Goal: Task Accomplishment & Management: Manage account settings

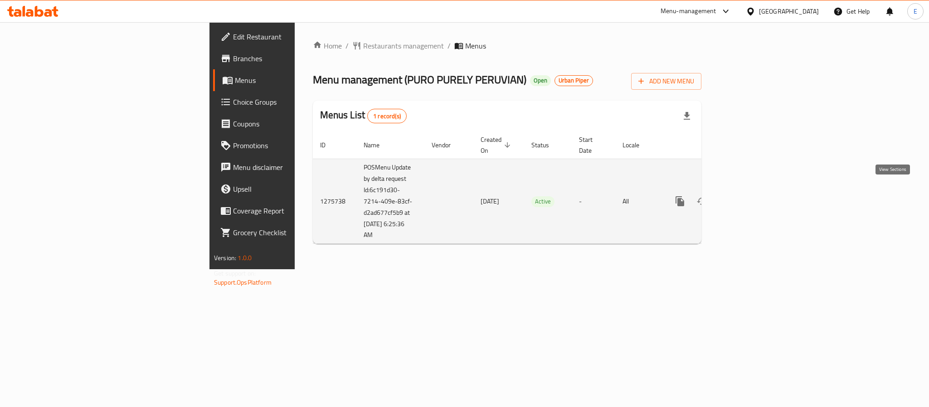
click at [750, 197] on icon "enhanced table" at bounding box center [746, 201] width 8 height 8
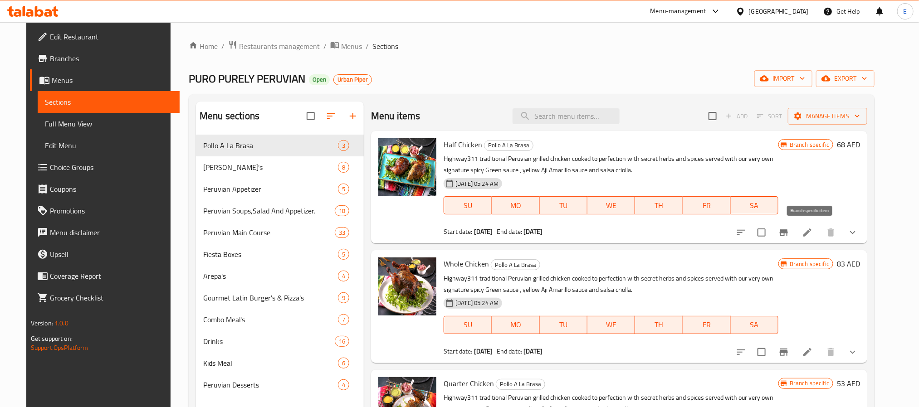
click at [788, 232] on icon "Branch-specific-item" at bounding box center [784, 232] width 8 height 7
click at [788, 349] on icon "Branch-specific-item" at bounding box center [784, 352] width 8 height 7
click at [57, 123] on span "Full Menu View" at bounding box center [108, 123] width 127 height 11
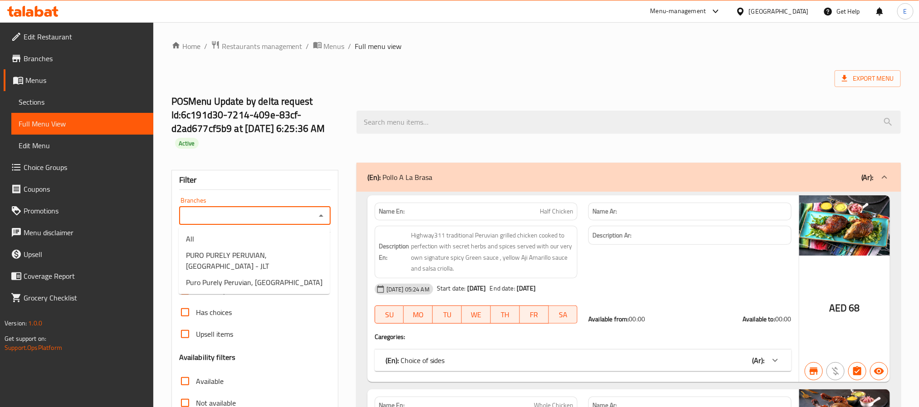
click at [228, 216] on input "Branches" at bounding box center [247, 216] width 131 height 13
click at [233, 279] on span "Puro Purely Peruvian, [GEOGRAPHIC_DATA]" at bounding box center [254, 282] width 137 height 11
type input "Puro Purely Peruvian, [GEOGRAPHIC_DATA]"
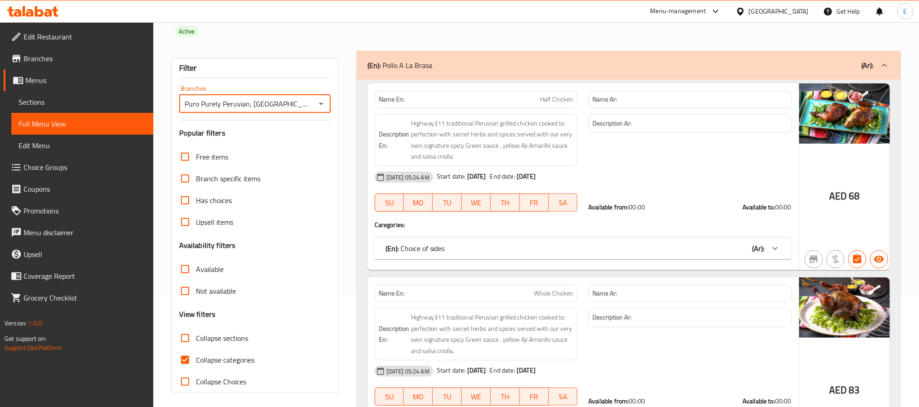
scroll to position [136, 0]
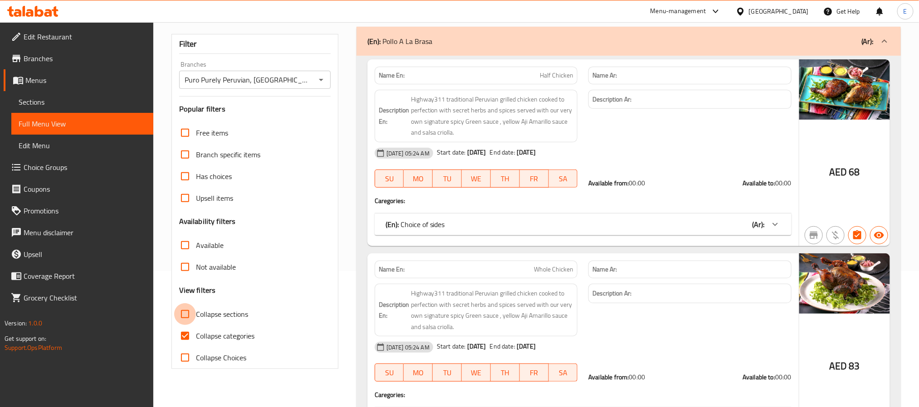
click at [185, 316] on input "Collapse sections" at bounding box center [185, 314] width 22 height 22
checkbox input "true"
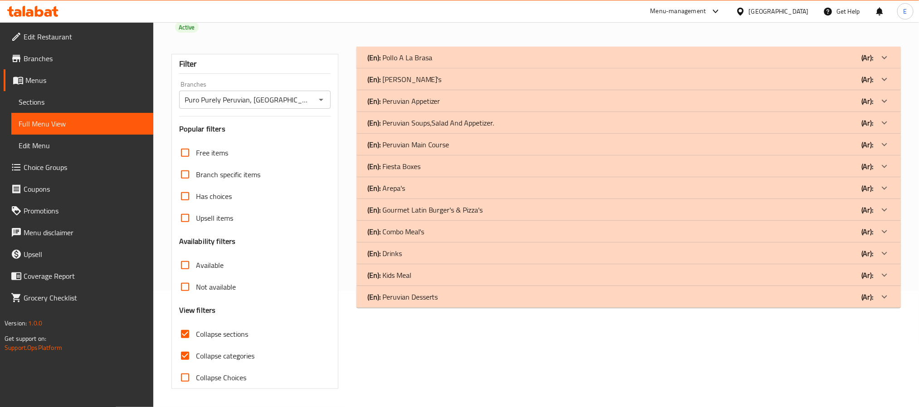
scroll to position [117, 0]
click at [882, 290] on div at bounding box center [885, 297] width 22 height 22
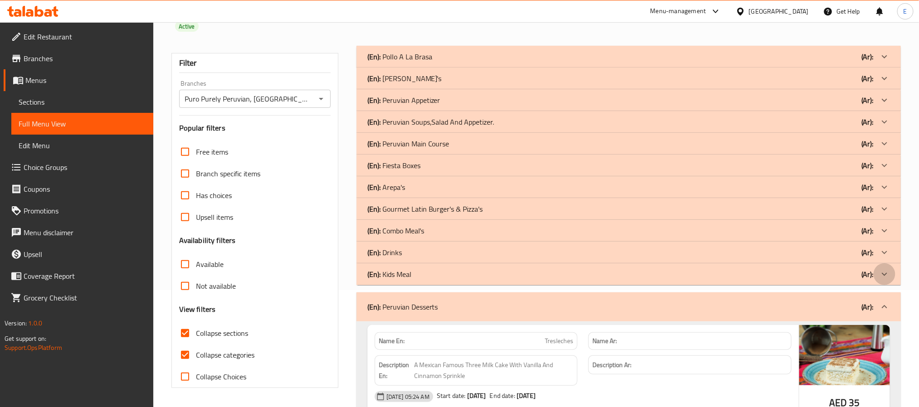
click at [886, 275] on icon at bounding box center [884, 274] width 11 height 11
click at [886, 255] on icon at bounding box center [884, 252] width 11 height 11
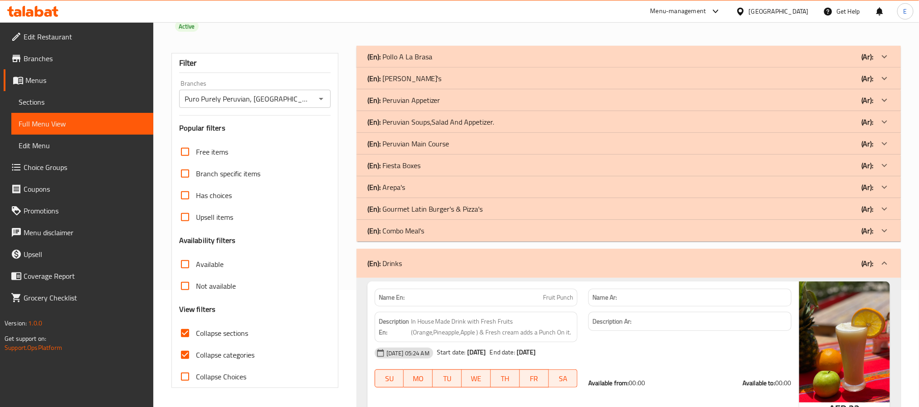
click at [881, 229] on icon at bounding box center [884, 230] width 11 height 11
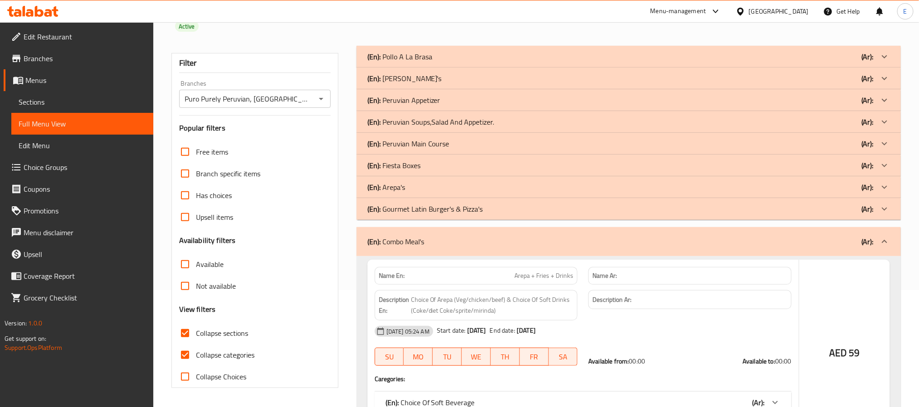
click at [884, 205] on icon at bounding box center [884, 209] width 11 height 11
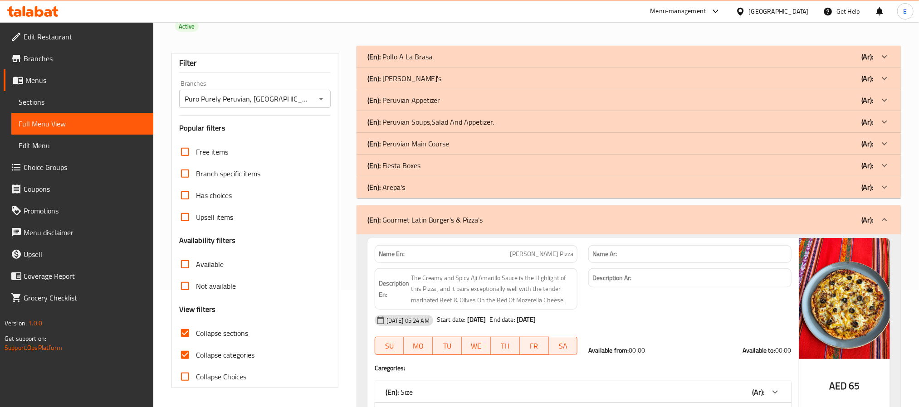
click at [883, 184] on icon at bounding box center [884, 187] width 11 height 11
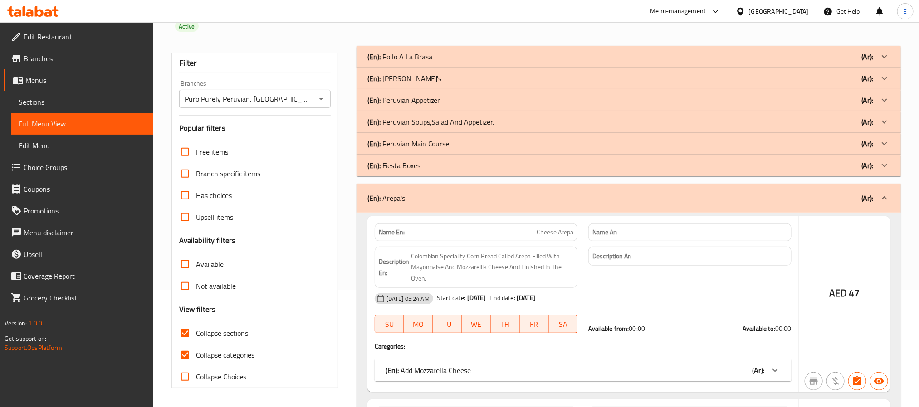
click at [885, 164] on icon at bounding box center [884, 165] width 11 height 11
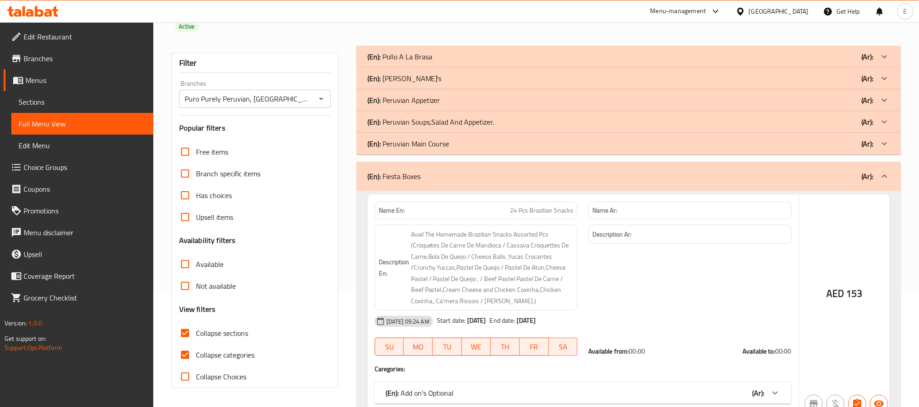
click at [886, 139] on icon at bounding box center [884, 143] width 11 height 11
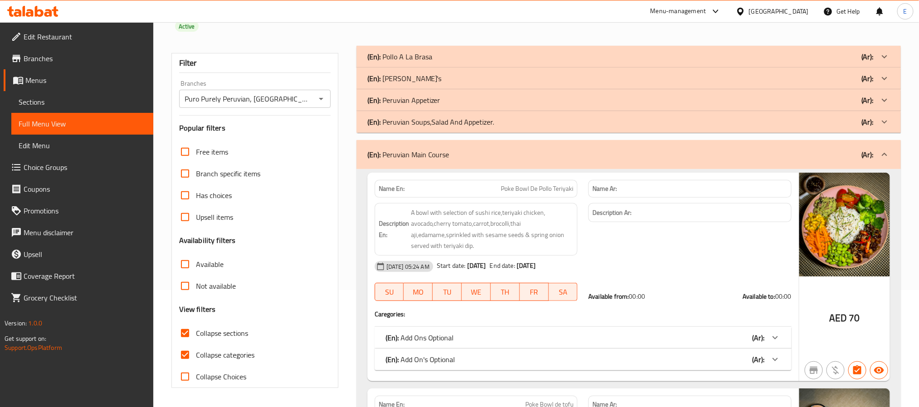
click at [889, 122] on icon at bounding box center [884, 122] width 11 height 11
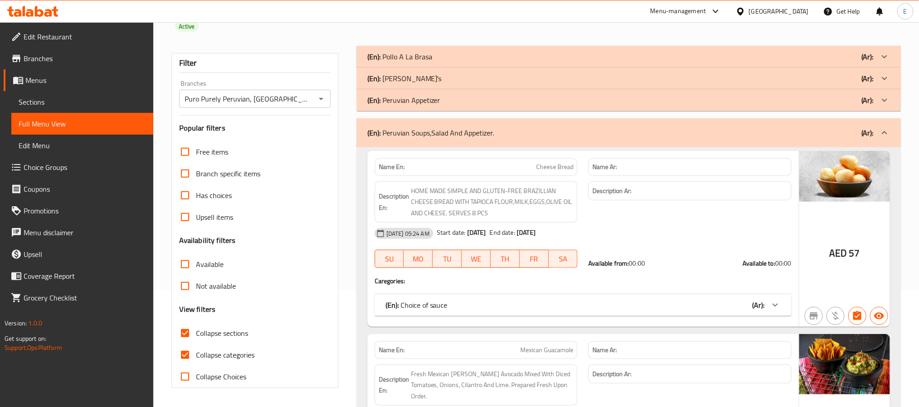
click at [882, 97] on icon at bounding box center [884, 100] width 11 height 11
click at [889, 71] on div at bounding box center [885, 79] width 22 height 22
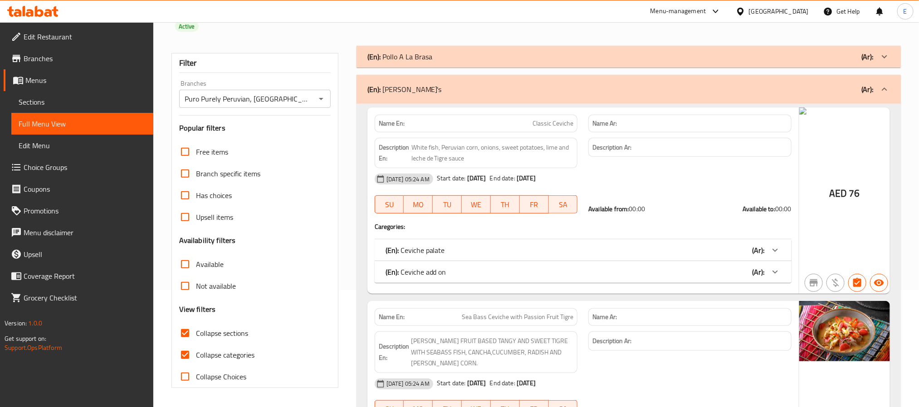
click at [886, 51] on icon at bounding box center [884, 56] width 11 height 11
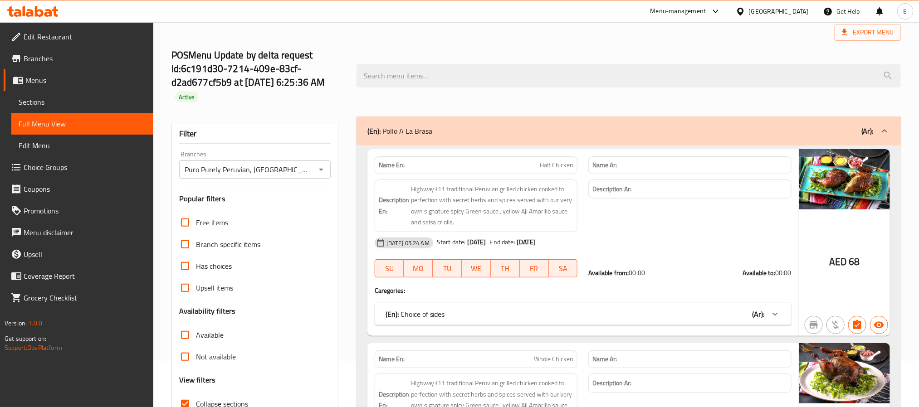
scroll to position [0, 0]
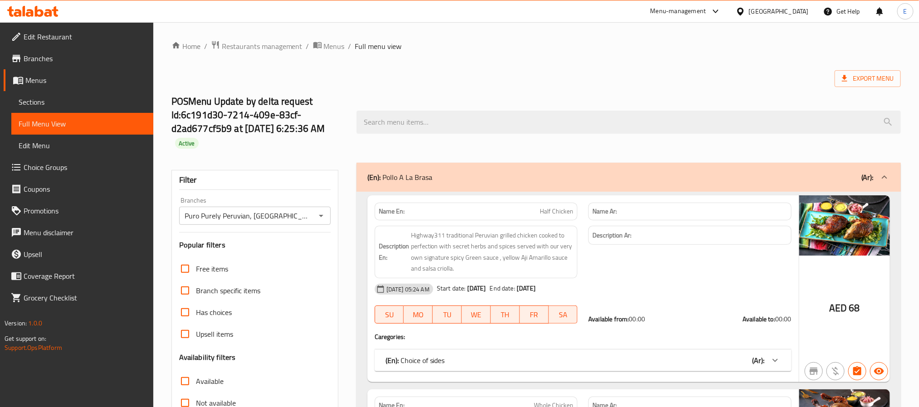
click at [240, 220] on input "Puro Purely Peruvian, [GEOGRAPHIC_DATA]" at bounding box center [247, 216] width 131 height 13
click at [254, 217] on input "Puro Purely Peruvian, [GEOGRAPHIC_DATA]" at bounding box center [247, 216] width 131 height 13
click at [312, 216] on input "Puro Purely Peruvian, [GEOGRAPHIC_DATA]" at bounding box center [247, 216] width 131 height 13
click at [317, 216] on icon "Open" at bounding box center [321, 215] width 11 height 11
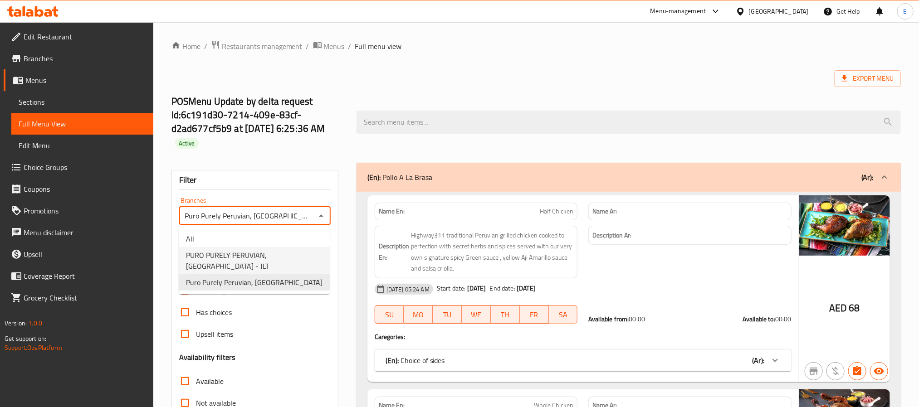
click at [276, 251] on span "PURO PURELY PERUVIAN, [GEOGRAPHIC_DATA] - JLT" at bounding box center [254, 261] width 137 height 22
type input "PURO PURELY PERUVIAN, [GEOGRAPHIC_DATA] - JLT"
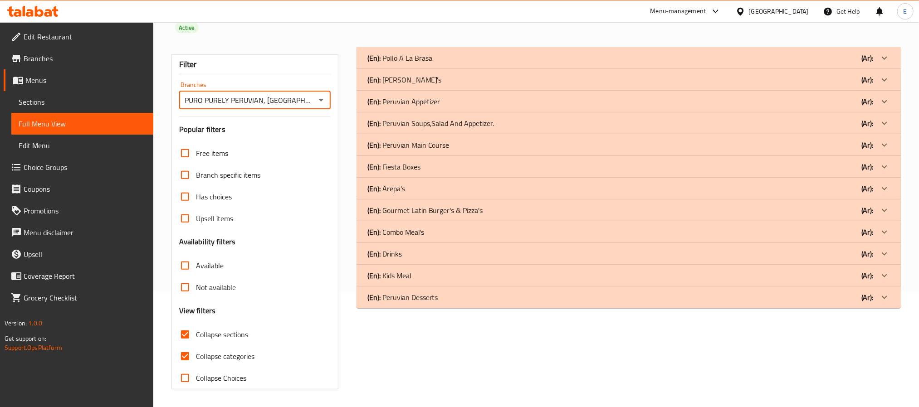
scroll to position [117, 0]
click at [881, 292] on icon at bounding box center [884, 297] width 11 height 11
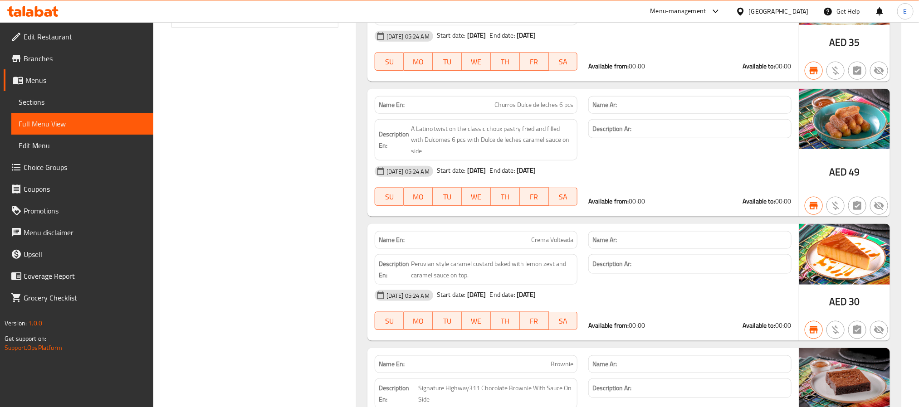
scroll to position [293, 0]
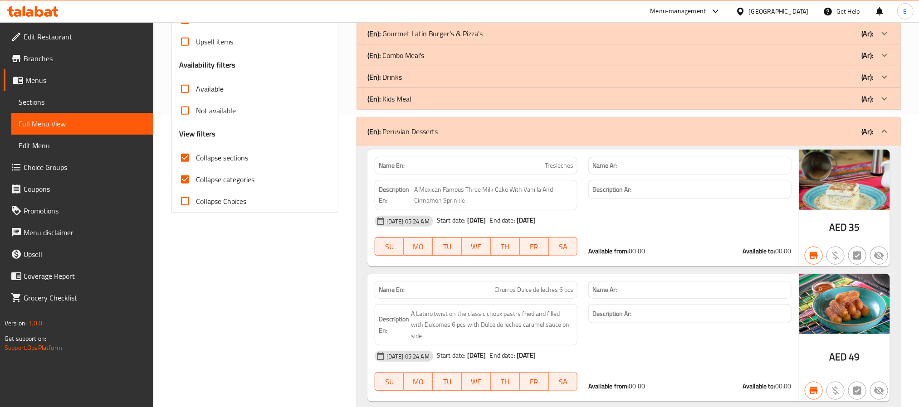
click at [891, 98] on div at bounding box center [885, 99] width 22 height 22
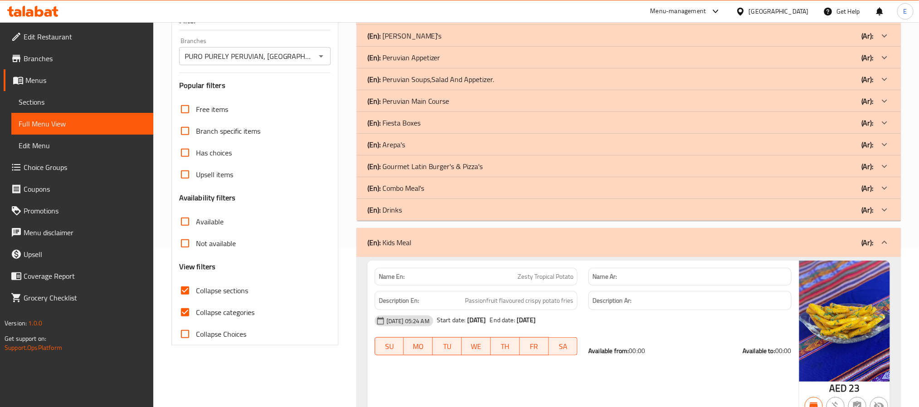
scroll to position [156, 0]
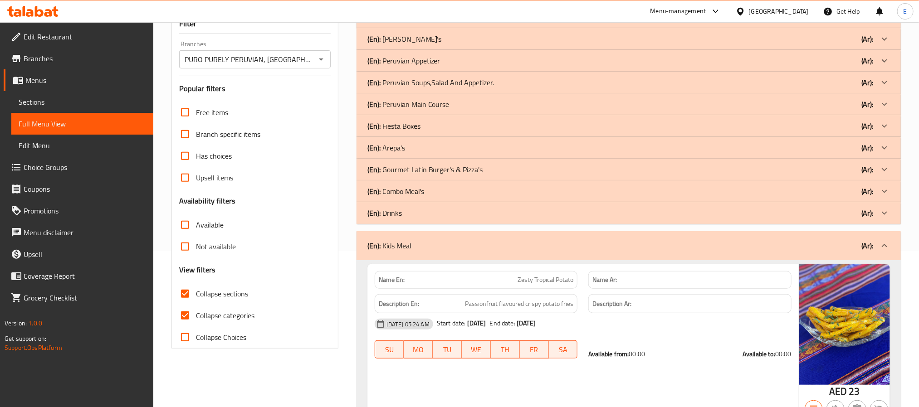
click at [883, 215] on icon at bounding box center [884, 213] width 11 height 11
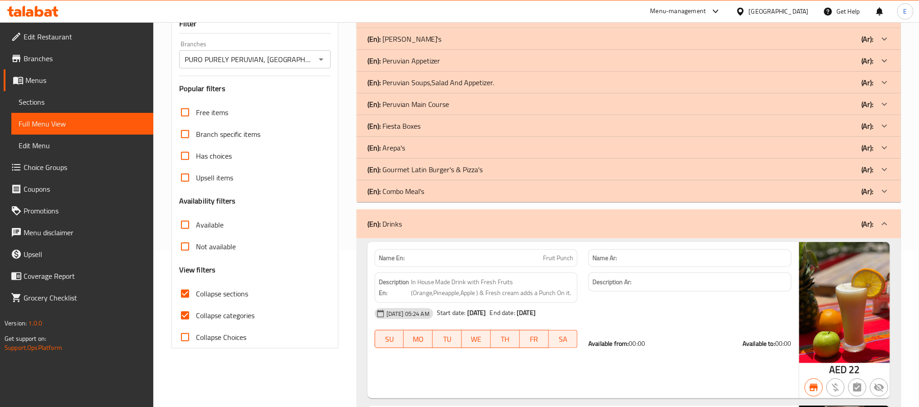
click at [887, 190] on icon at bounding box center [884, 191] width 11 height 11
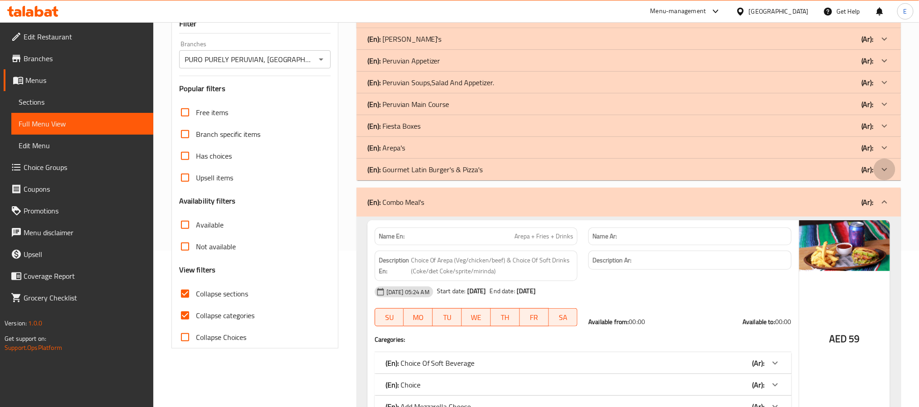
click at [884, 166] on icon at bounding box center [884, 169] width 11 height 11
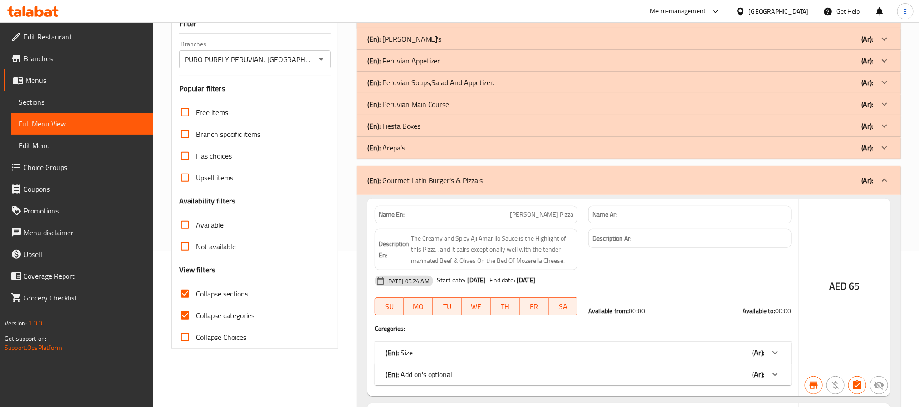
click at [886, 143] on icon at bounding box center [884, 147] width 11 height 11
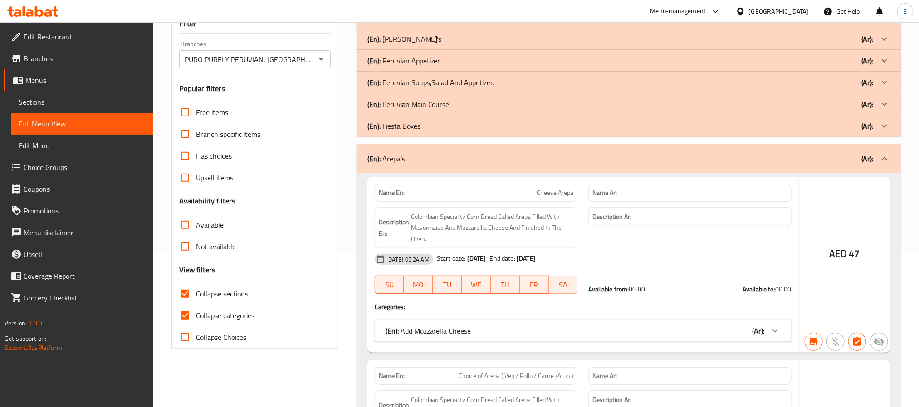
click at [883, 128] on icon at bounding box center [884, 126] width 11 height 11
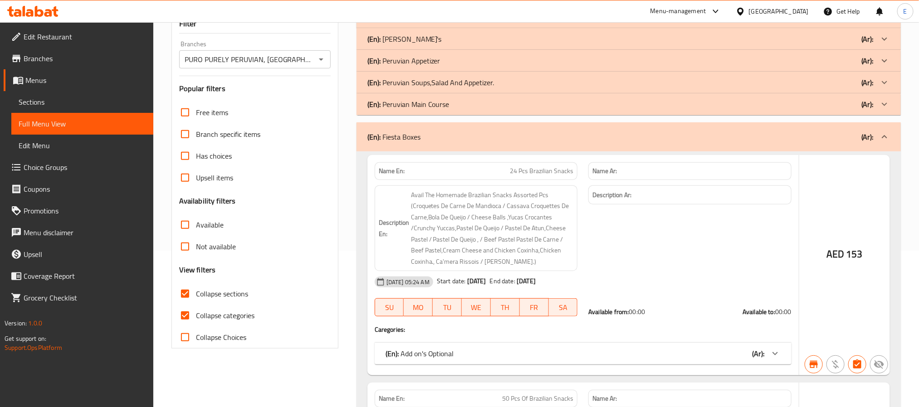
click at [887, 104] on icon at bounding box center [884, 104] width 11 height 11
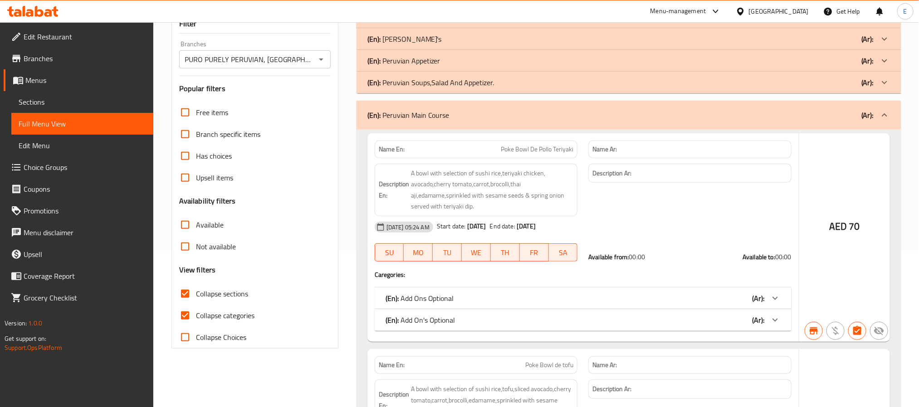
click at [886, 81] on icon at bounding box center [884, 82] width 11 height 11
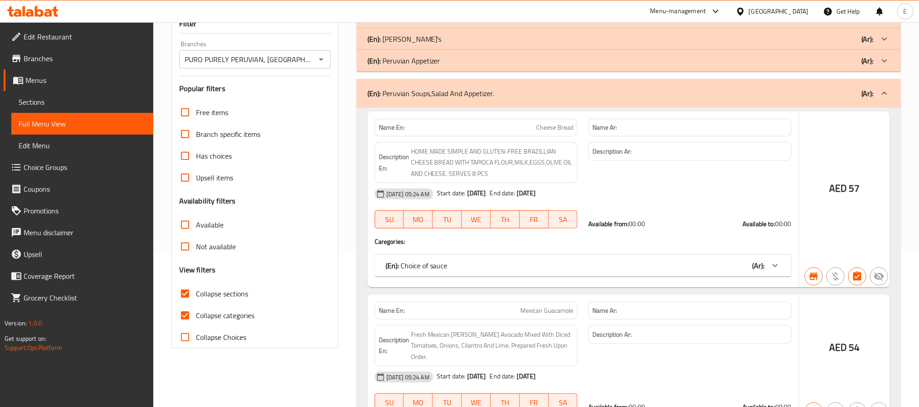
click at [886, 59] on icon at bounding box center [884, 60] width 11 height 11
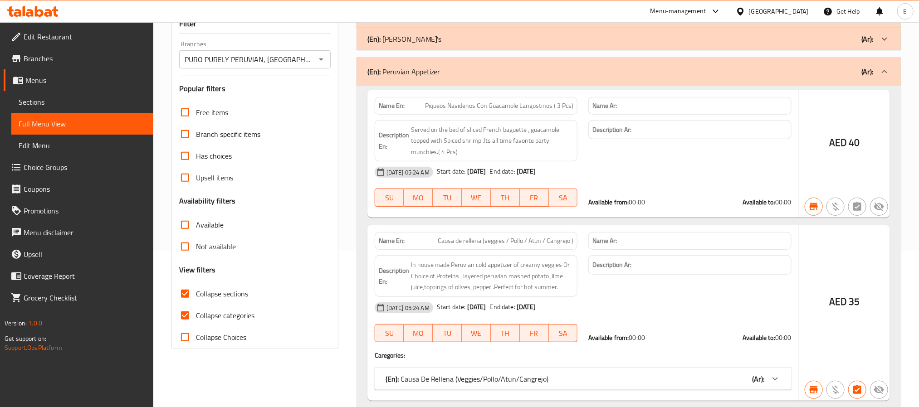
click at [884, 41] on icon at bounding box center [884, 39] width 11 height 11
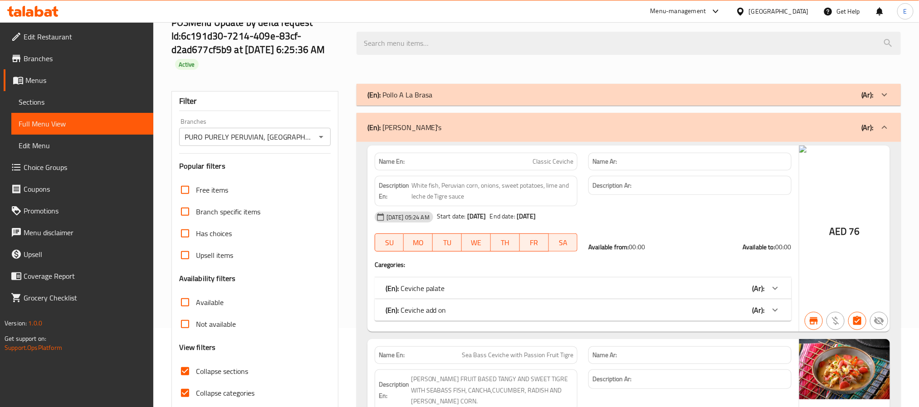
scroll to position [20, 0]
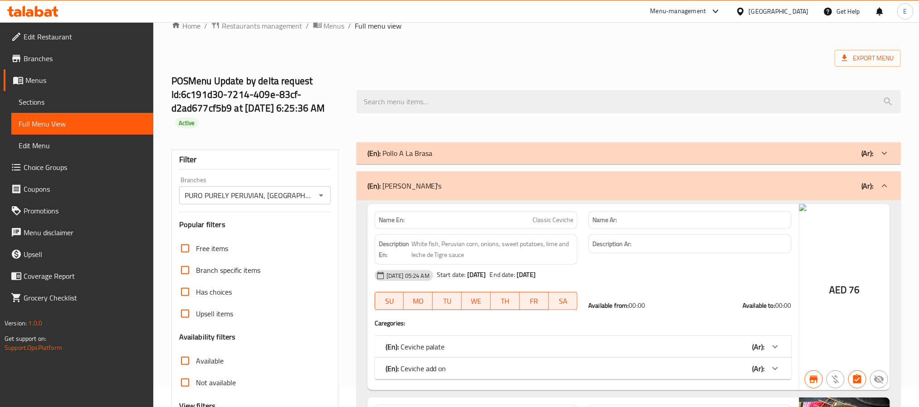
click at [886, 158] on icon at bounding box center [884, 153] width 11 height 11
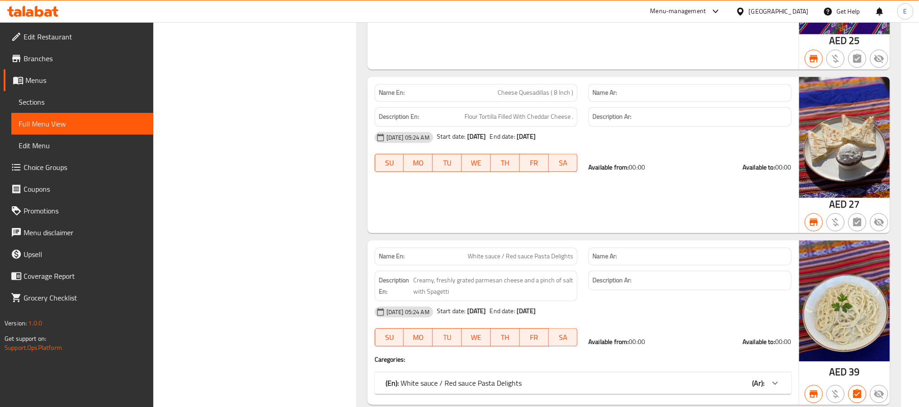
scroll to position [21118, 0]
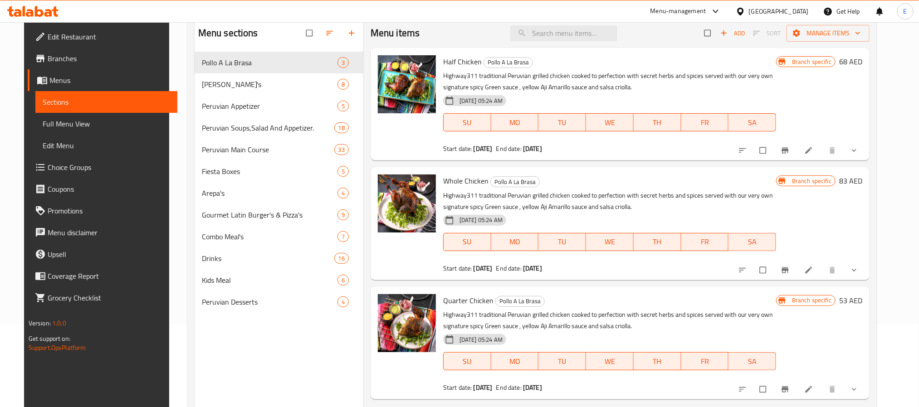
scroll to position [59, 0]
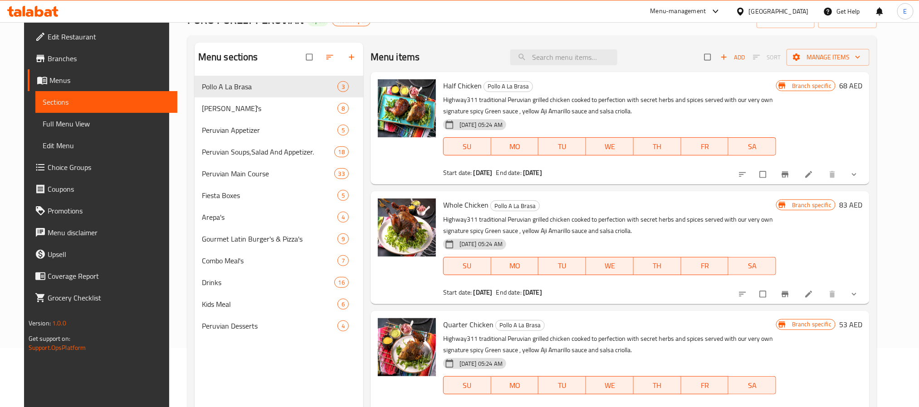
click at [49, 79] on span "Menus" at bounding box center [109, 80] width 121 height 11
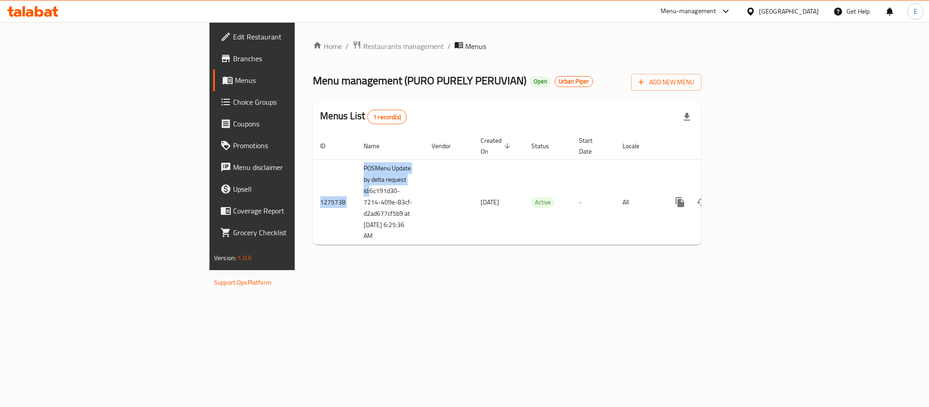
drag, startPoint x: 230, startPoint y: 176, endPoint x: 263, endPoint y: 242, distance: 73.8
click at [313, 242] on div "Home / Restaurants management / Menus Menu management ( PURO PURELY PERUVIAN ) …" at bounding box center [507, 146] width 389 height 212
click at [313, 240] on div "Home / Restaurants management / Menus Menu management ( PURO PURELY PERUVIAN ) …" at bounding box center [507, 146] width 389 height 212
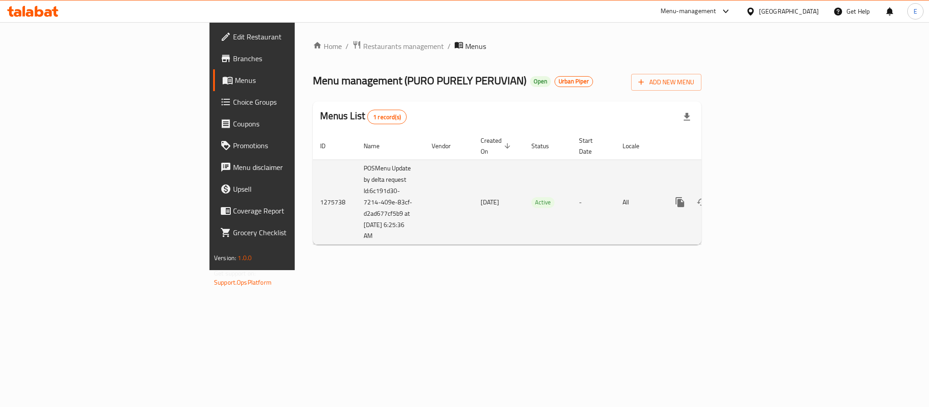
drag, startPoint x: 230, startPoint y: 180, endPoint x: 262, endPoint y: 221, distance: 52.1
click at [357, 221] on td "POSMenu Update by delta request Id:6c191d30-7214-409e-83cf-d2ad677cf5b9 at [DAT…" at bounding box center [391, 202] width 68 height 85
copy td "6c191d30-7214-409e-83cf-d2ad677cf5b9 at 9/28/2025 6:25:36 AM"
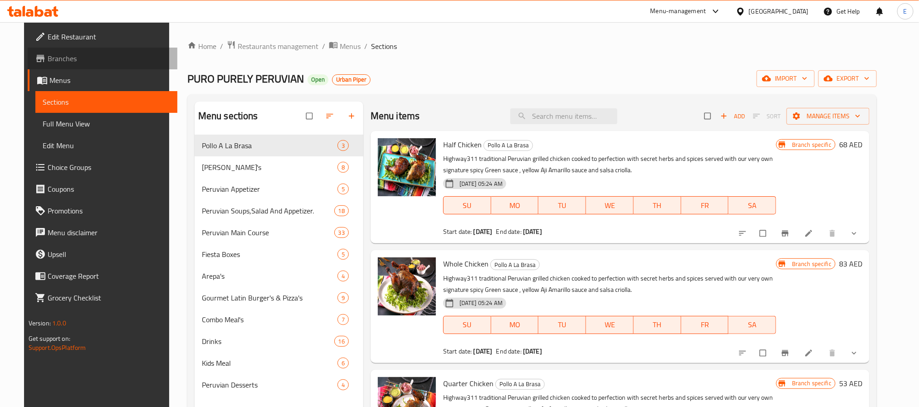
click at [54, 61] on span "Branches" at bounding box center [109, 58] width 122 height 11
